Goal: Task Accomplishment & Management: Manage account settings

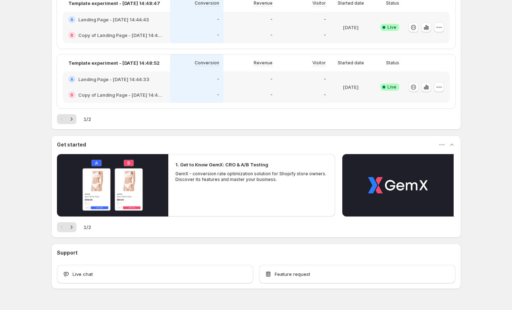
scroll to position [363, 0]
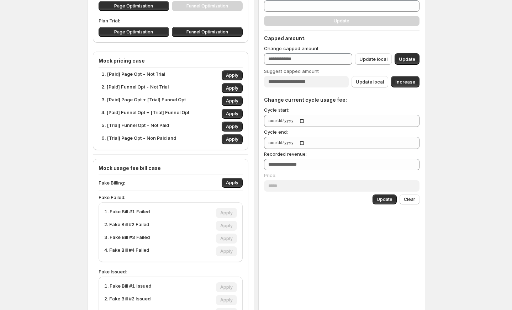
scroll to position [79, 0]
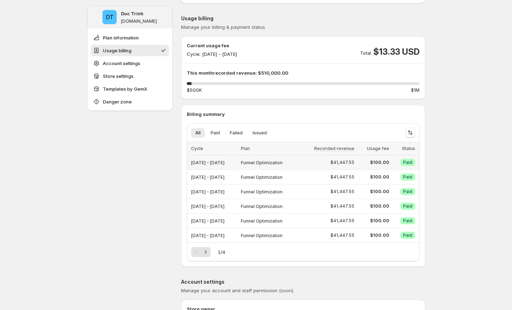
scroll to position [54, 0]
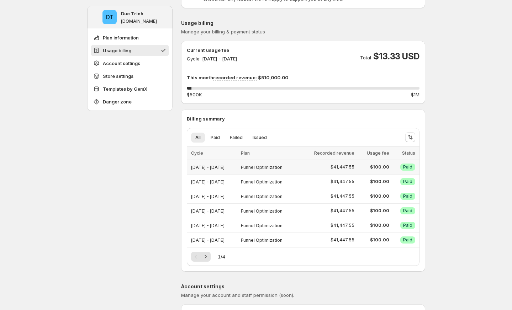
click at [353, 166] on span "$41,447.55" at bounding box center [343, 167] width 24 height 6
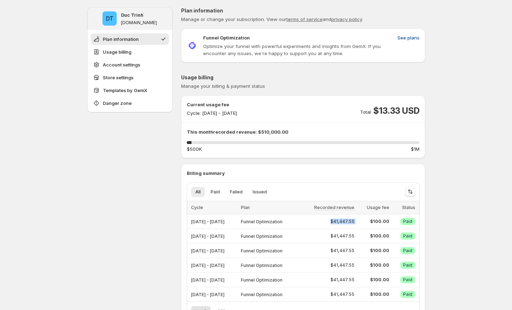
click at [414, 40] on span "See plans" at bounding box center [408, 37] width 22 height 7
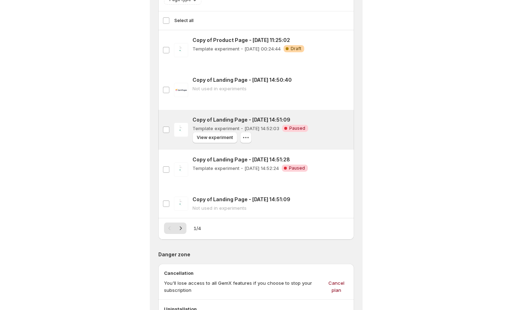
scroll to position [808, 0]
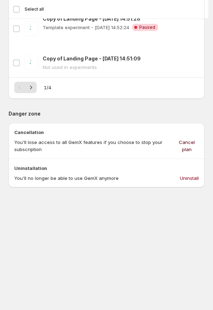
click at [191, 139] on span "Cancel plan" at bounding box center [186, 146] width 24 height 14
